Goal: Task Accomplishment & Management: Use online tool/utility

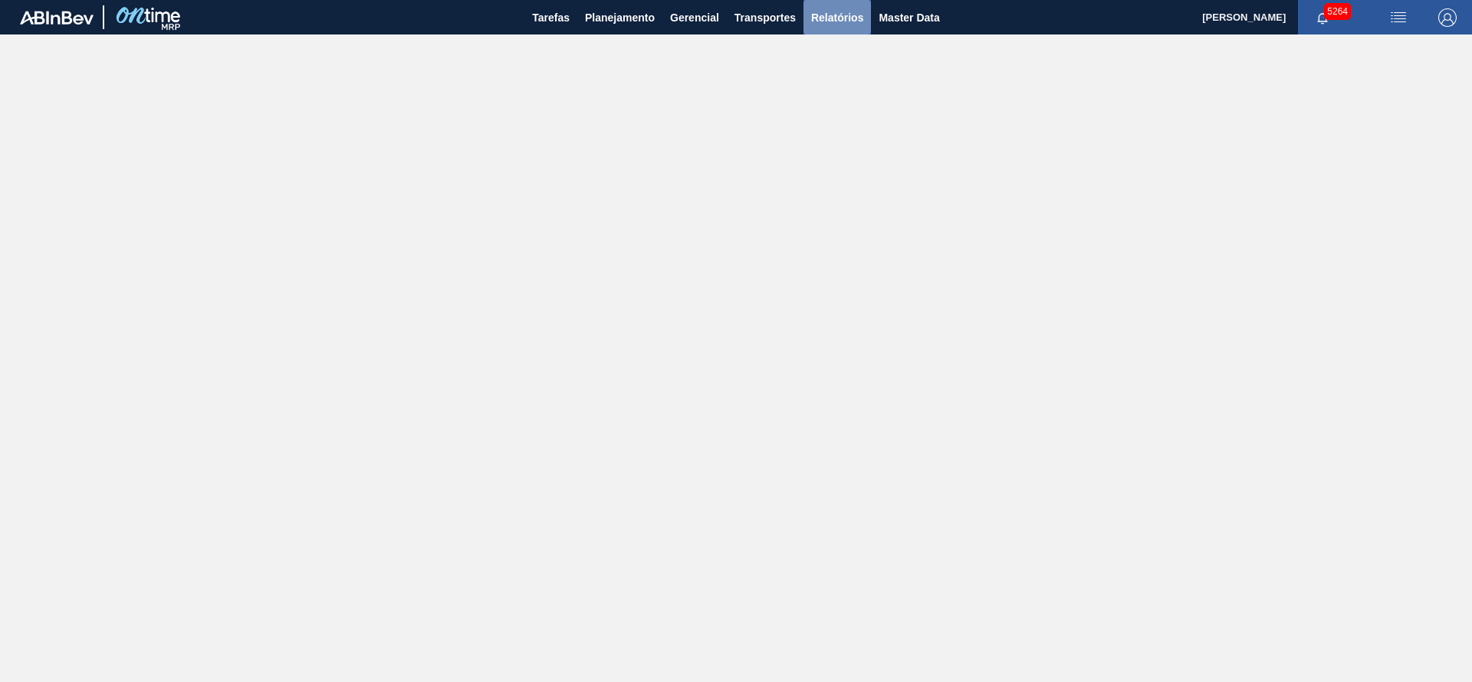
click at [835, 16] on span "Relatórios" at bounding box center [837, 17] width 52 height 18
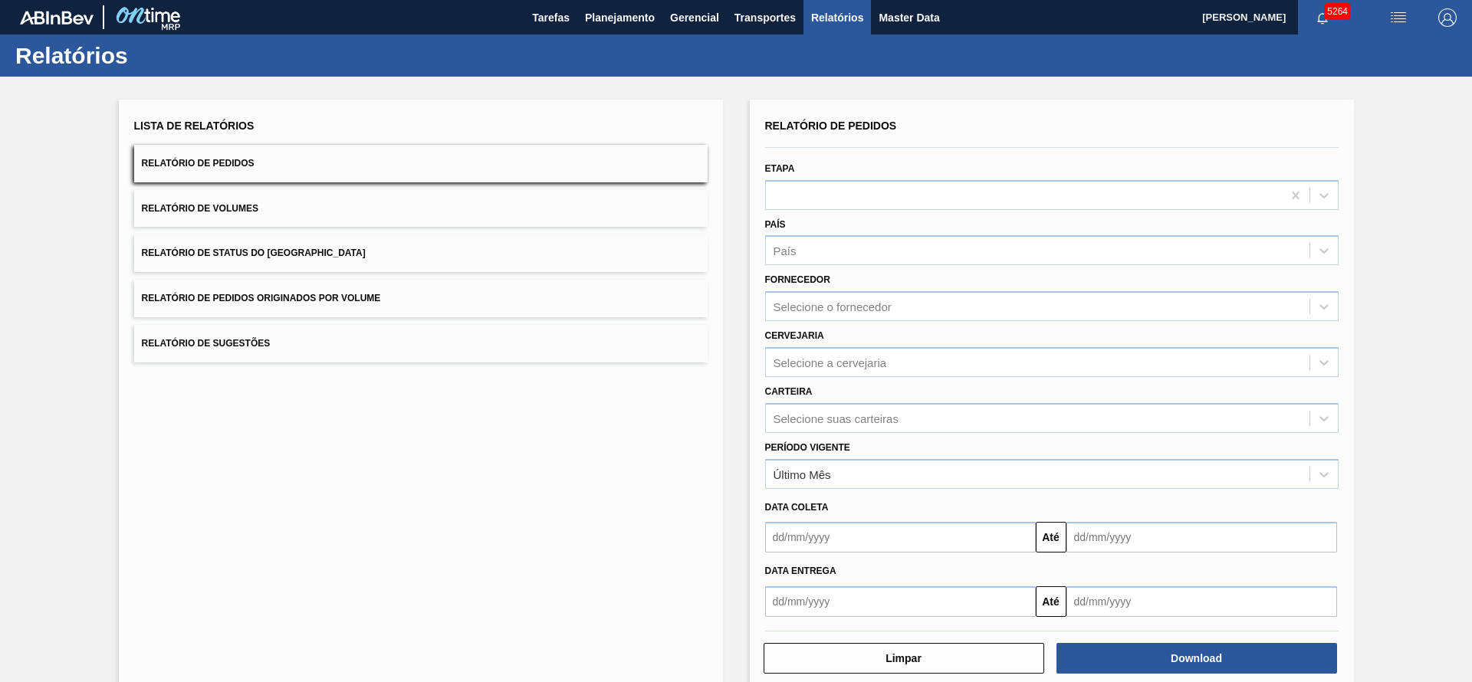
click at [333, 291] on button "Relatório de Pedidos Originados por Volume" at bounding box center [420, 299] width 573 height 38
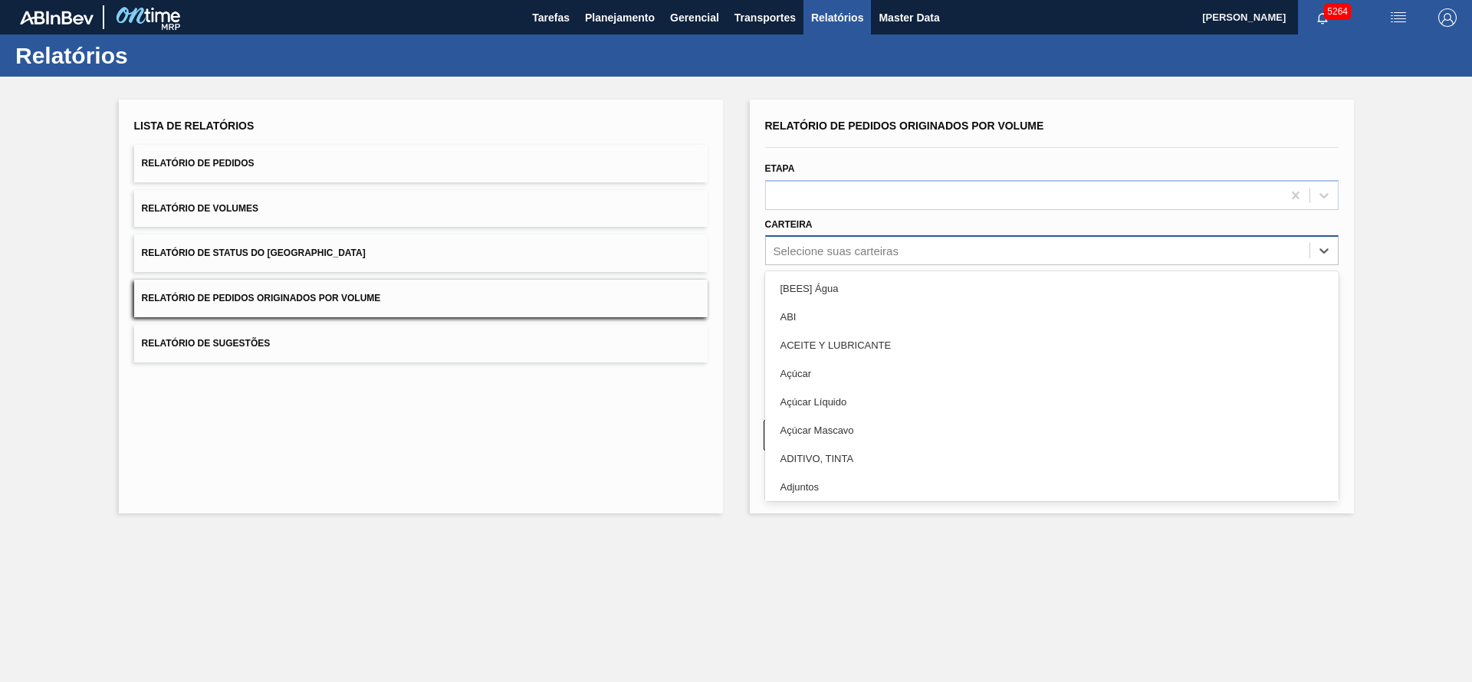
click at [889, 249] on div "Selecione suas carteiras" at bounding box center [836, 251] width 125 height 13
type input "a"
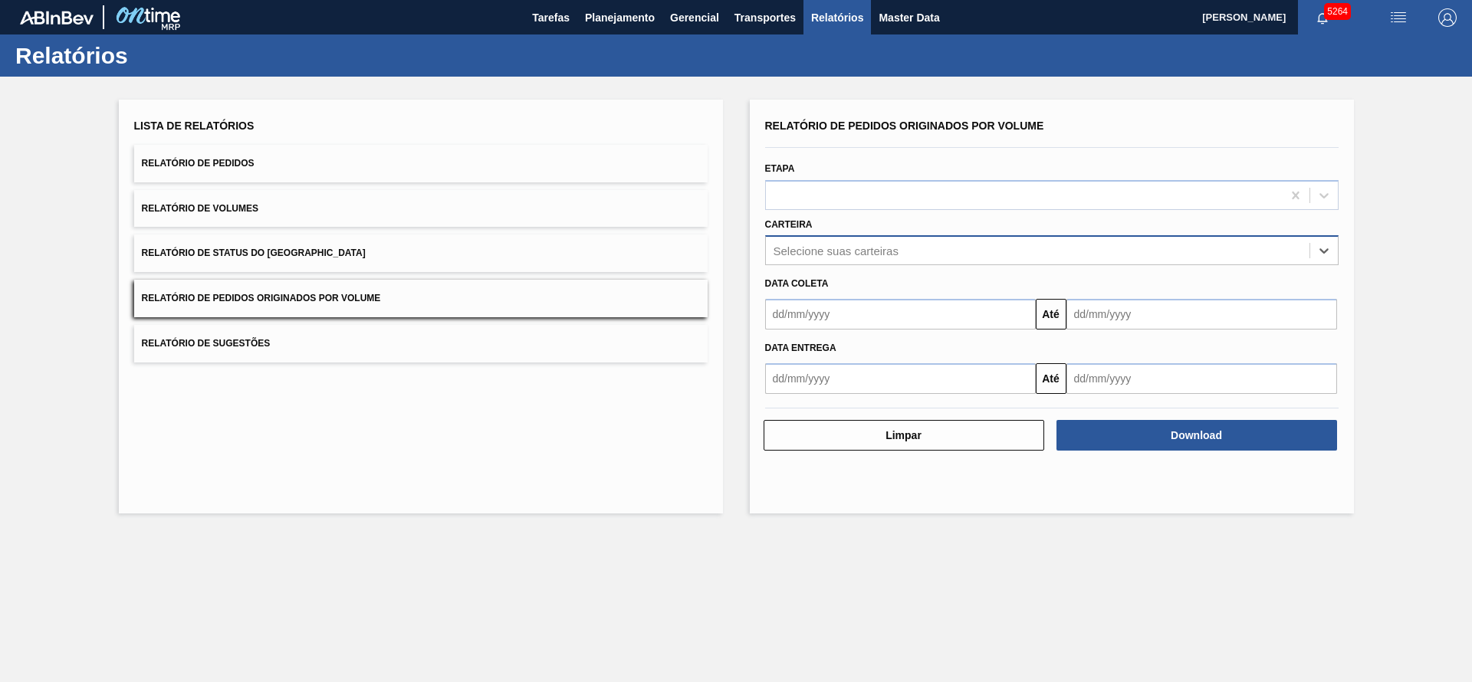
click at [965, 252] on div "Selecione suas carteiras" at bounding box center [1038, 251] width 544 height 22
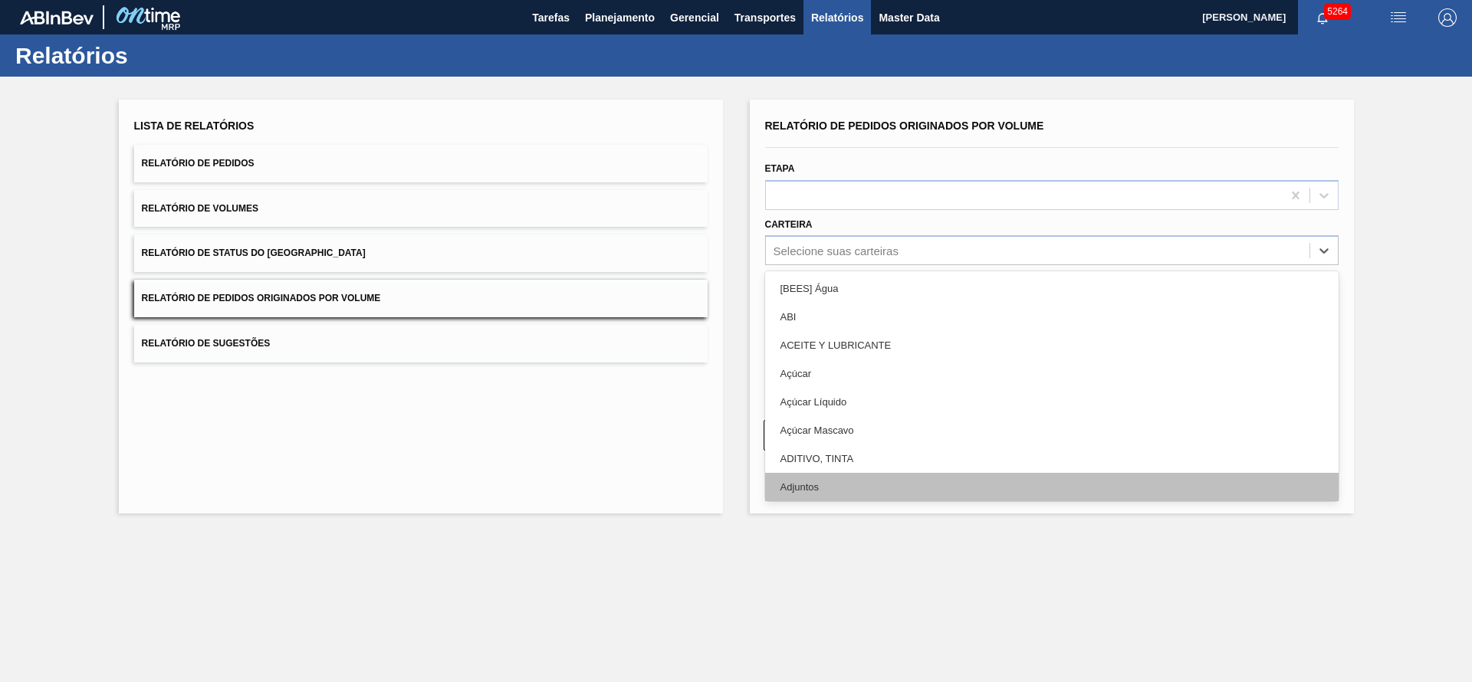
click at [918, 491] on div "Adjuntos" at bounding box center [1051, 487] width 573 height 28
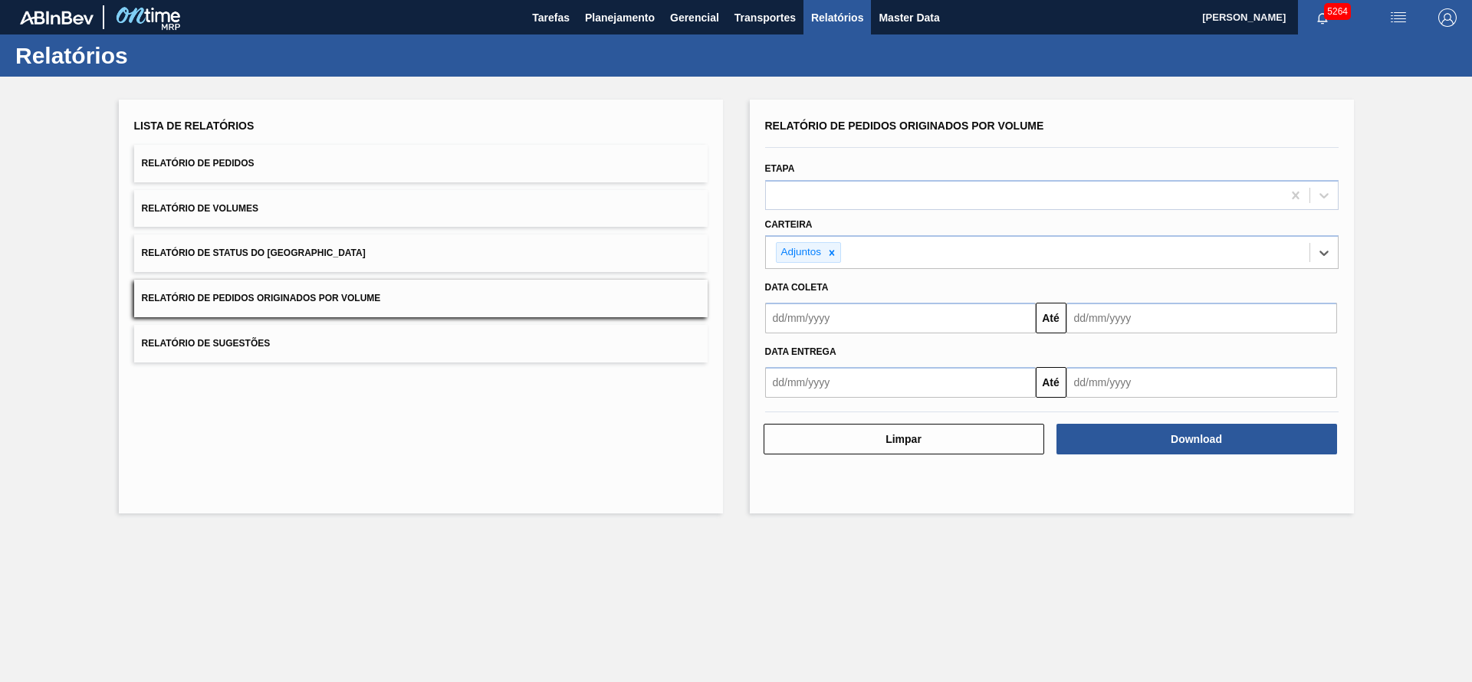
click at [810, 321] on input "text" at bounding box center [900, 318] width 271 height 31
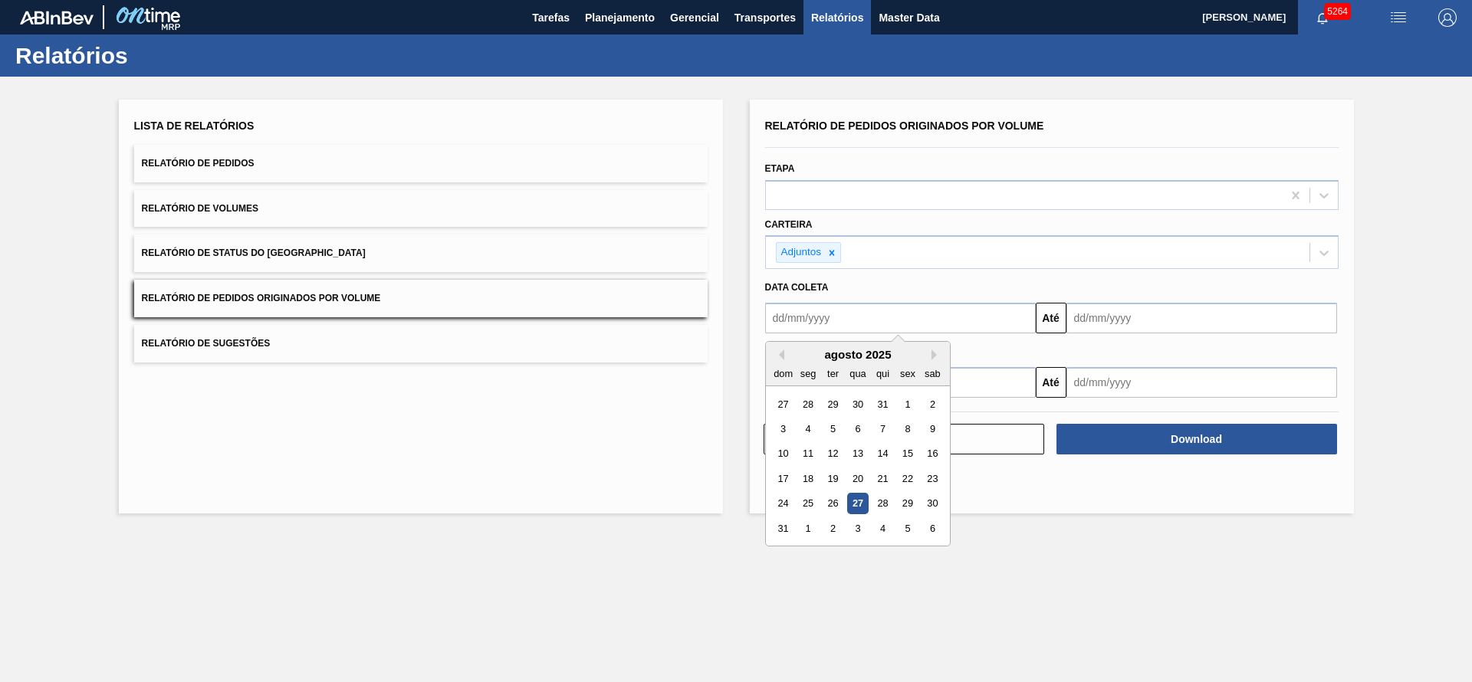
click at [1074, 544] on main "Tarefas Planejamento Gerencial Transportes Relatórios Master Data [PERSON_NAME]…" at bounding box center [736, 341] width 1472 height 682
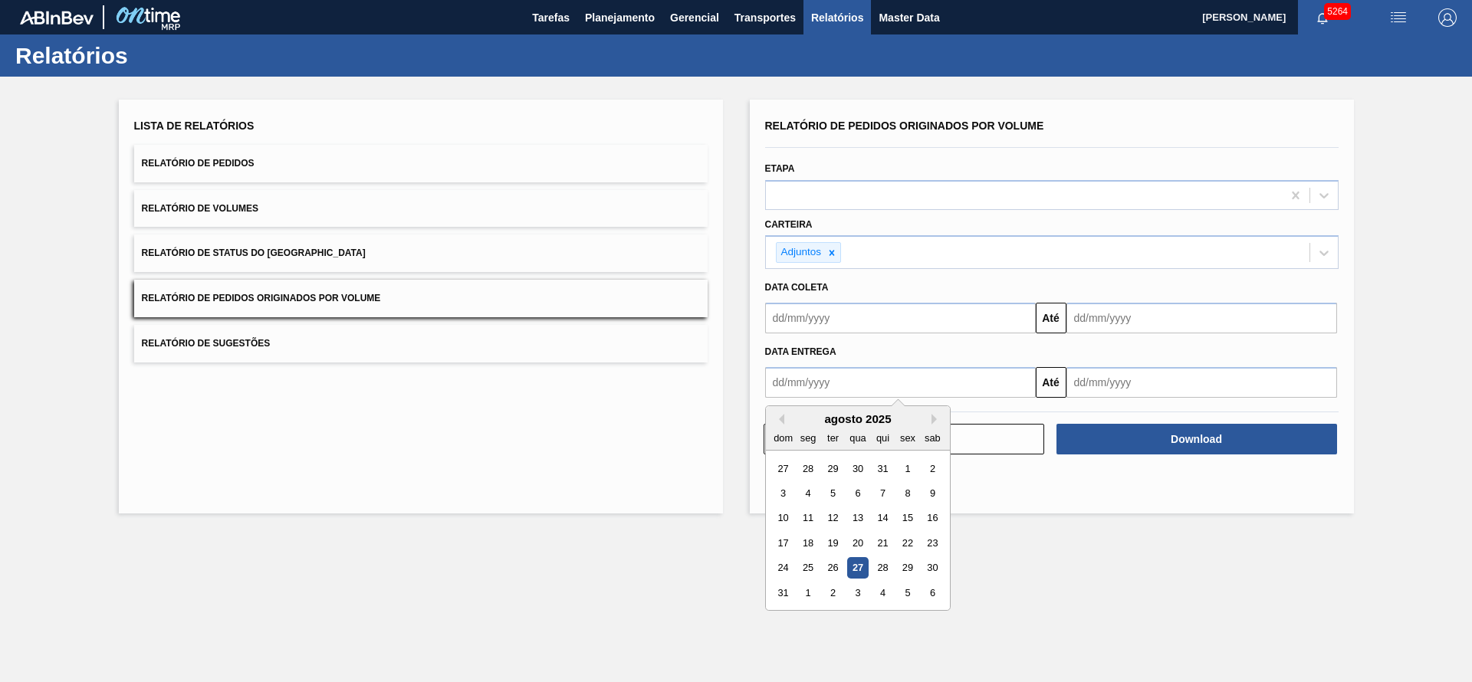
click at [904, 373] on input "text" at bounding box center [900, 382] width 271 height 31
click at [895, 305] on input "text" at bounding box center [900, 318] width 271 height 31
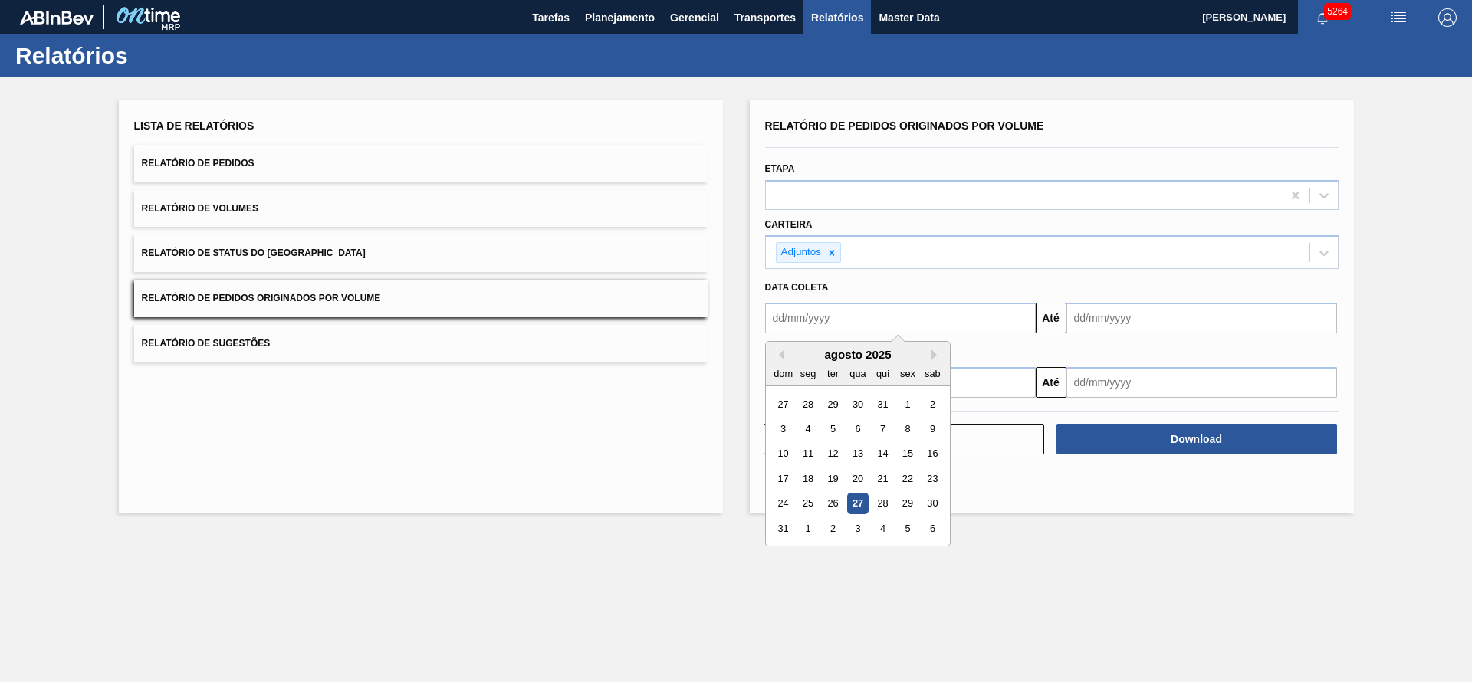
click at [987, 501] on div "Relatório de Pedidos Originados por Volume Etapa Carteira Adjuntos Data coleta …" at bounding box center [1052, 307] width 604 height 414
click at [924, 325] on input "text" at bounding box center [900, 318] width 271 height 31
click at [839, 357] on div "agosto 2025" at bounding box center [858, 354] width 184 height 13
click at [832, 359] on div "agosto 2025" at bounding box center [858, 354] width 184 height 13
click at [780, 356] on button "Previous Month" at bounding box center [779, 355] width 11 height 11
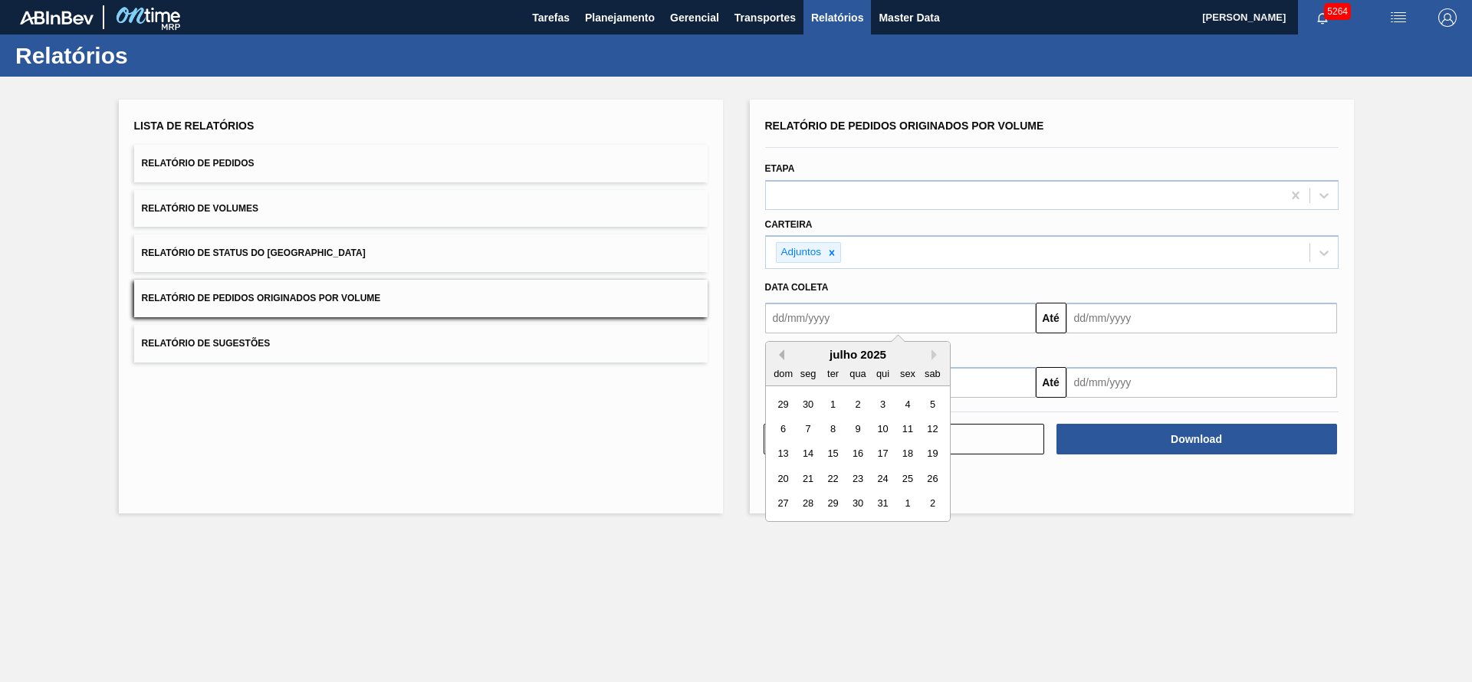
click at [780, 356] on button "Previous Month" at bounding box center [779, 355] width 11 height 11
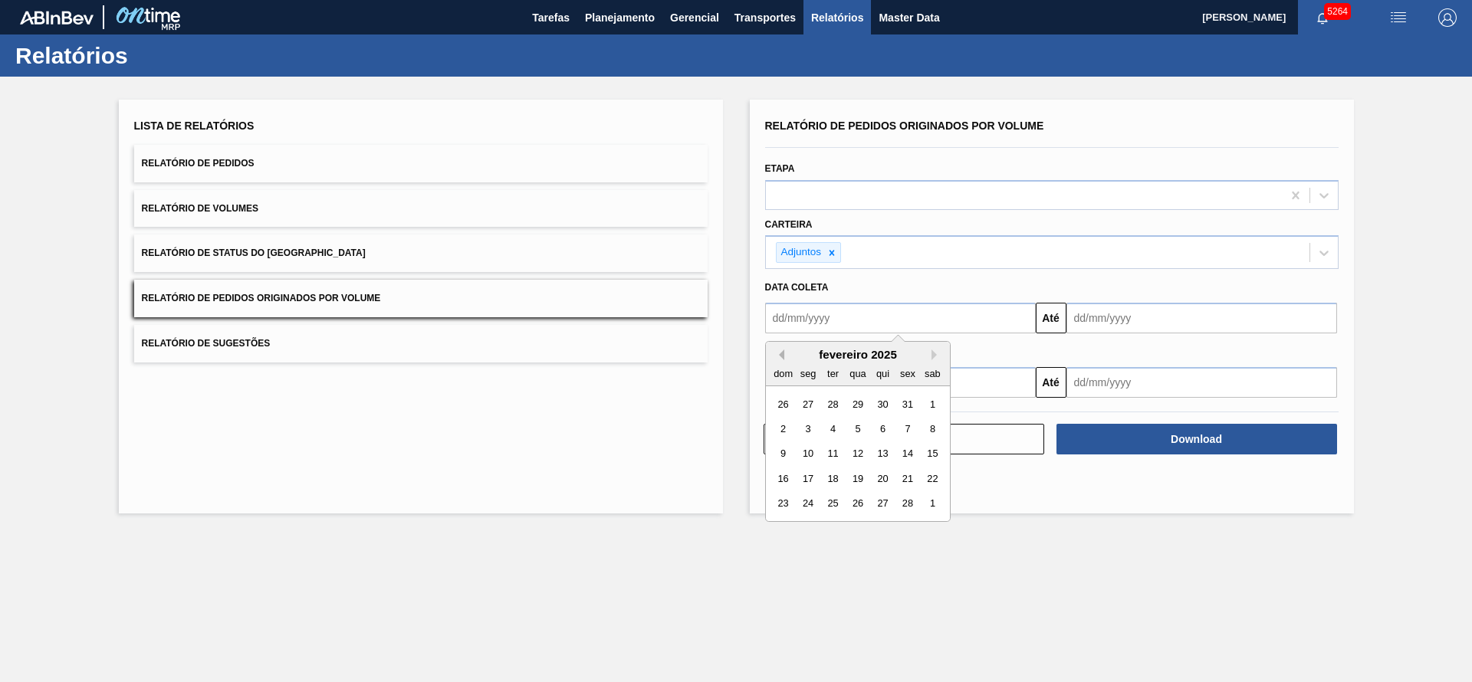
click at [780, 356] on button "Previous Month" at bounding box center [779, 355] width 11 height 11
click at [938, 353] on button "Next Month" at bounding box center [937, 355] width 11 height 11
click at [864, 398] on div "1" at bounding box center [857, 404] width 21 height 21
type input "[DATE]"
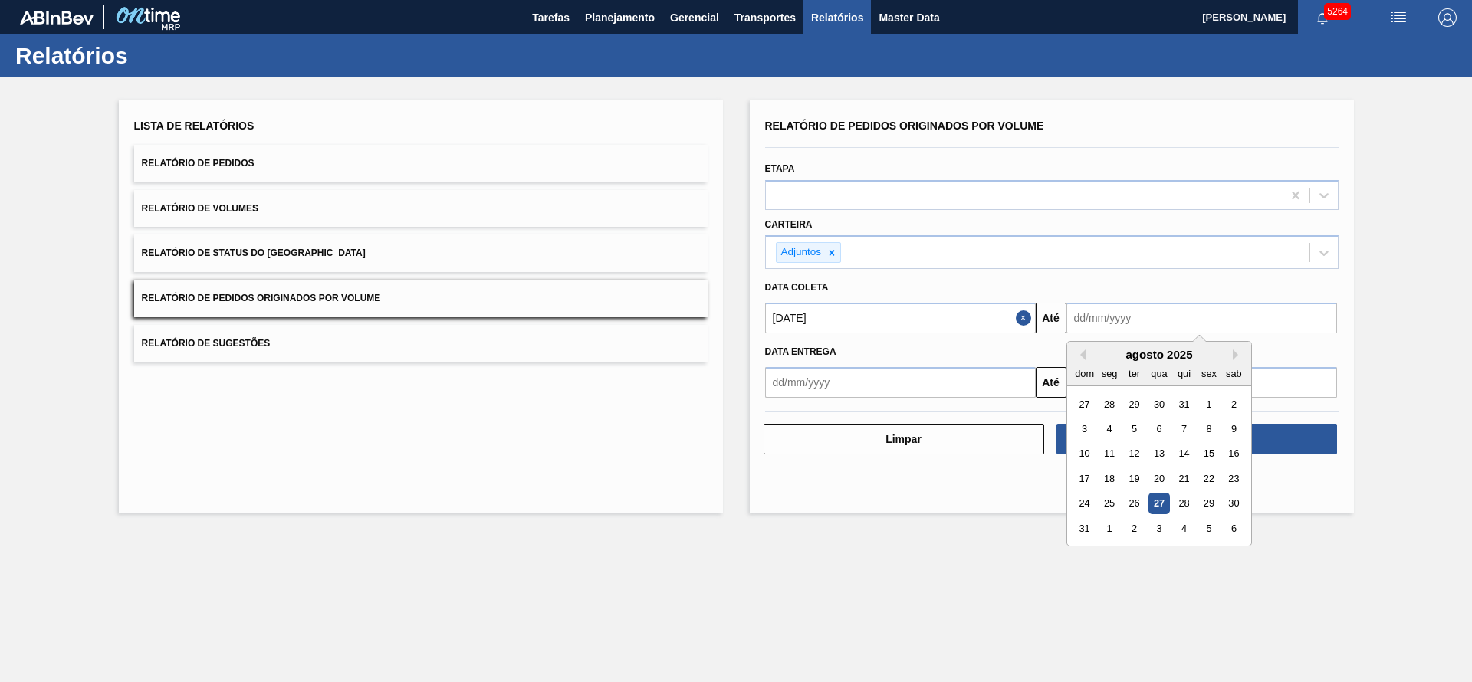
click at [1181, 315] on input "text" at bounding box center [1201, 318] width 271 height 31
click at [1083, 527] on div "31" at bounding box center [1084, 528] width 21 height 21
type input "[DATE]"
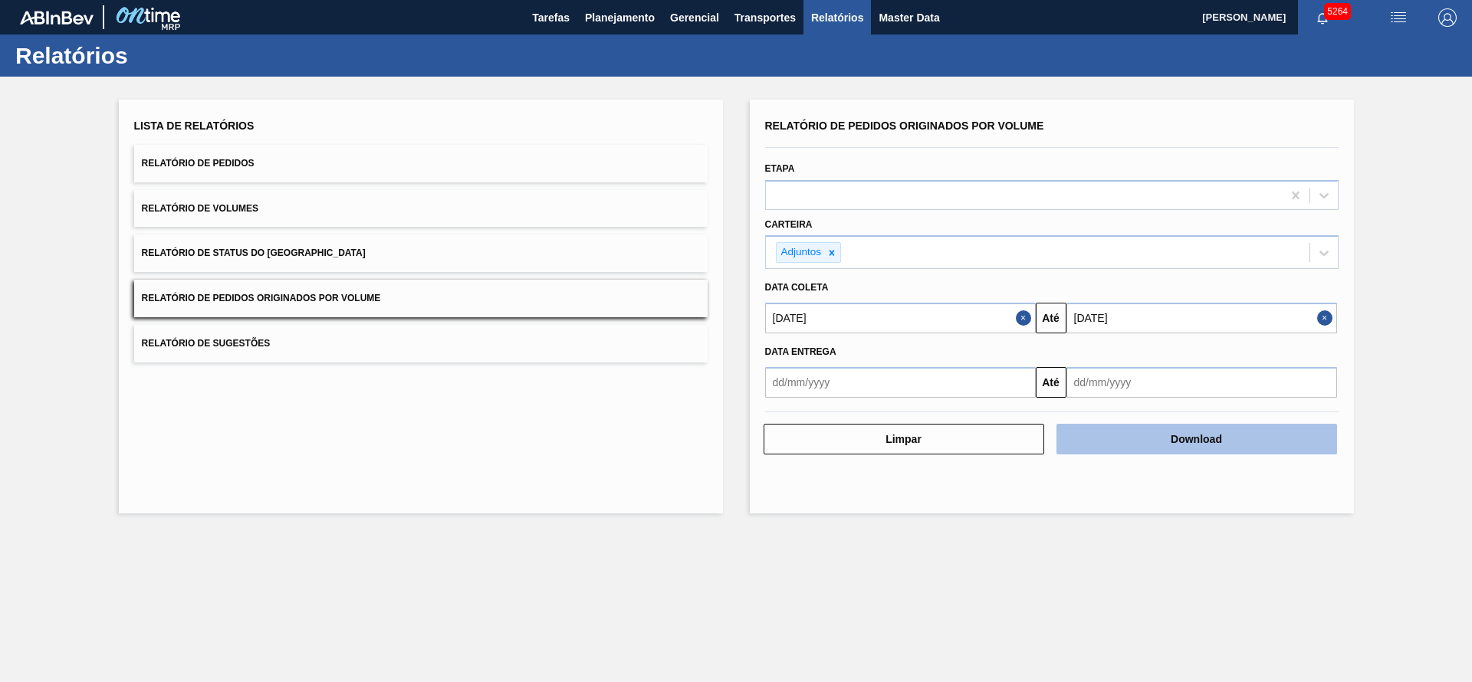
click at [1181, 442] on button "Download" at bounding box center [1196, 439] width 281 height 31
